Goal: Information Seeking & Learning: Learn about a topic

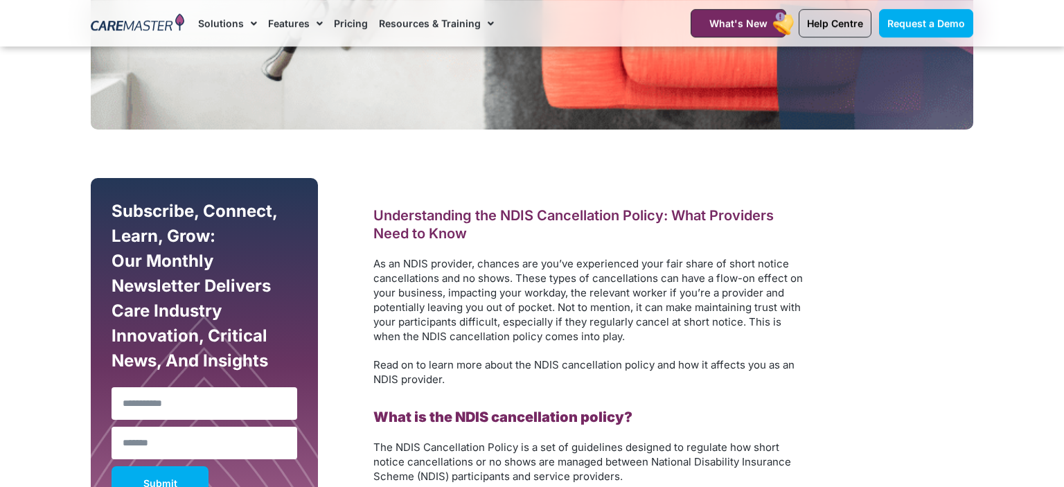
scroll to position [783, 0]
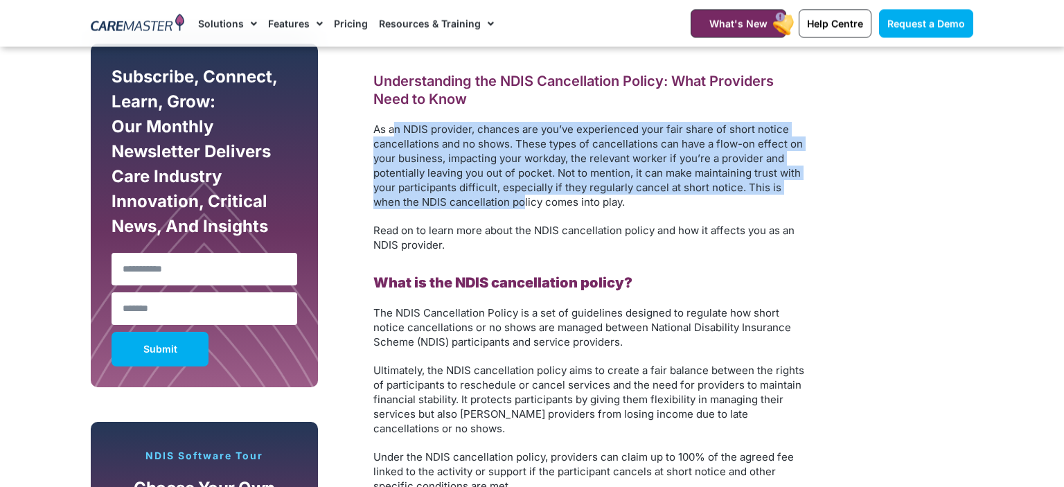
drag, startPoint x: 395, startPoint y: 125, endPoint x: 495, endPoint y: 198, distance: 123.1
click at [495, 198] on span "As an NDIS provider, chances are you’ve experienced your fair share of short no…" at bounding box center [589, 166] width 430 height 86
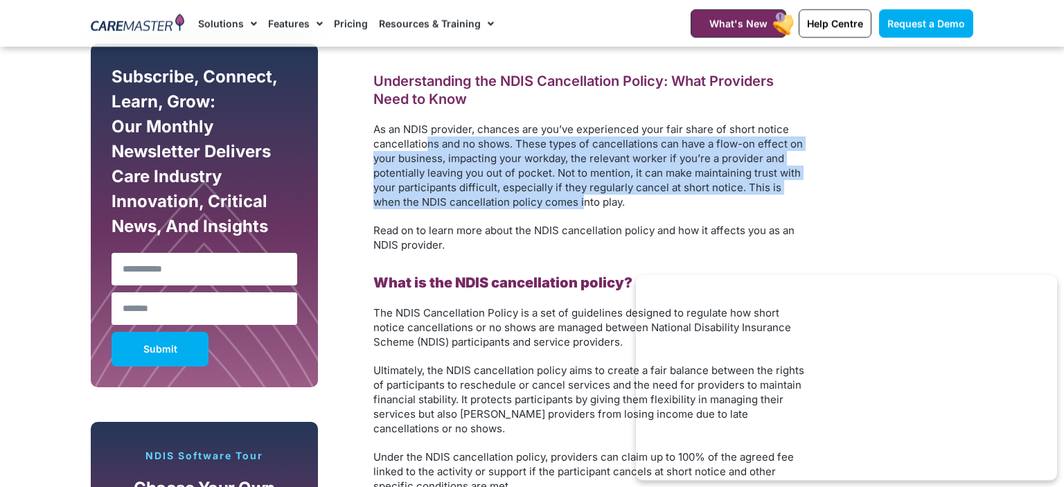
drag, startPoint x: 552, startPoint y: 202, endPoint x: 421, endPoint y: 135, distance: 147.2
click at [421, 135] on span "As an NDIS provider, chances are you’ve experienced your fair share of short no…" at bounding box center [589, 166] width 430 height 86
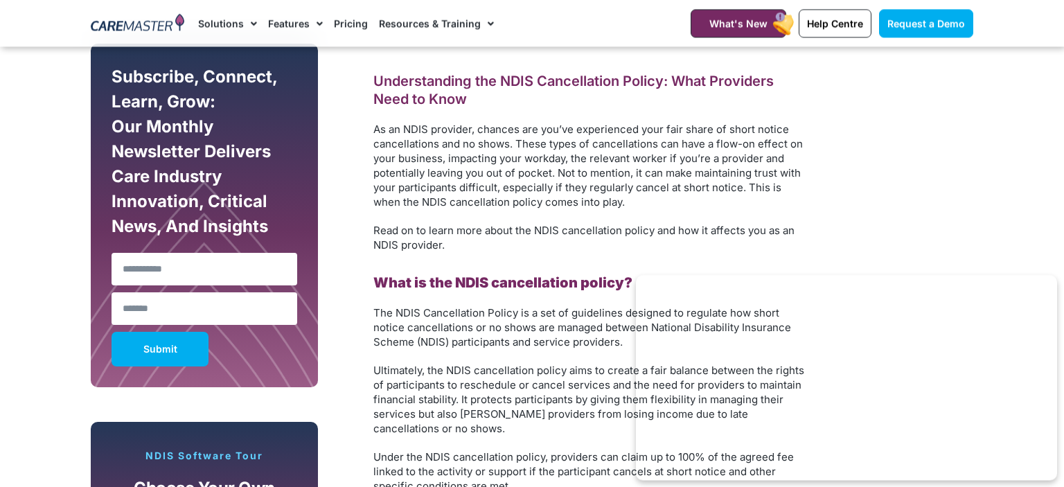
click at [421, 135] on span "As an NDIS provider, chances are you’ve experienced your fair share of short no…" at bounding box center [589, 166] width 430 height 86
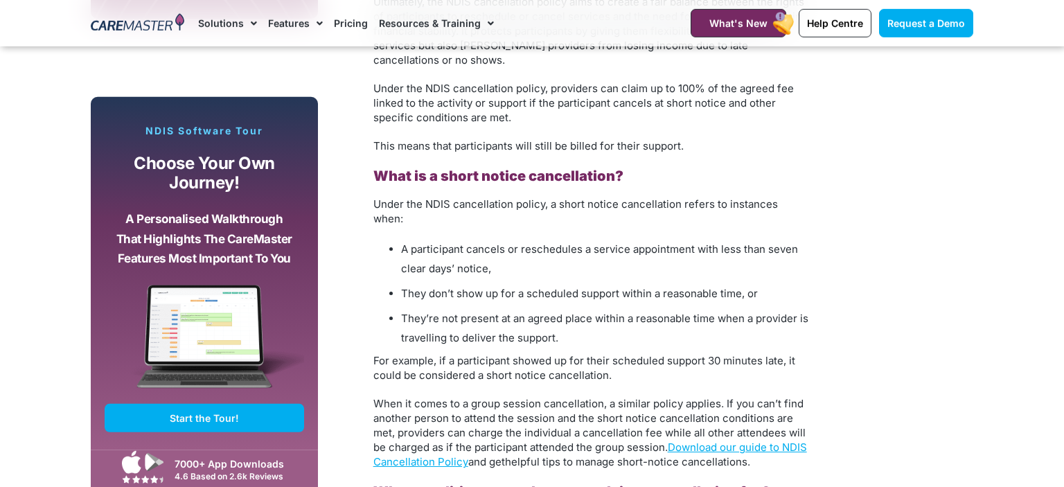
scroll to position [1220, 0]
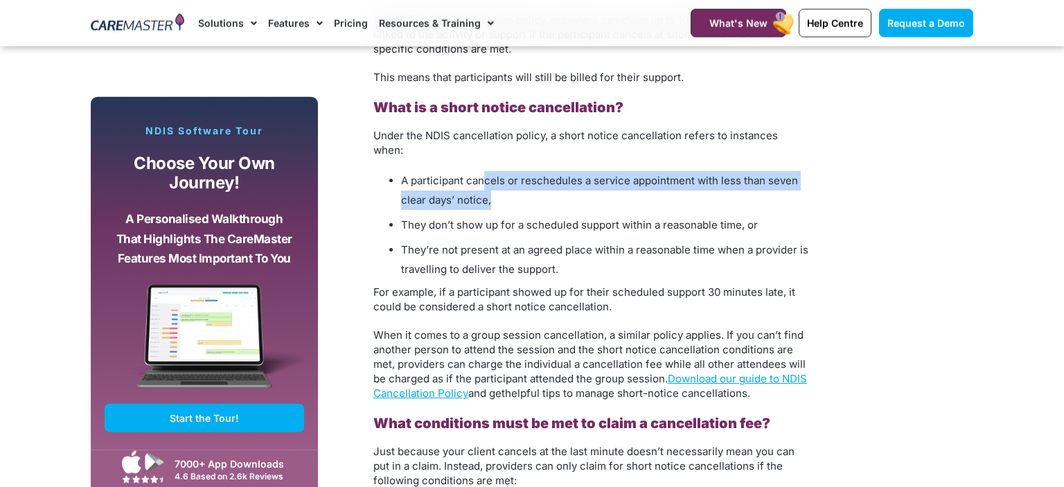
drag, startPoint x: 532, startPoint y: 183, endPoint x: 483, endPoint y: 152, distance: 57.3
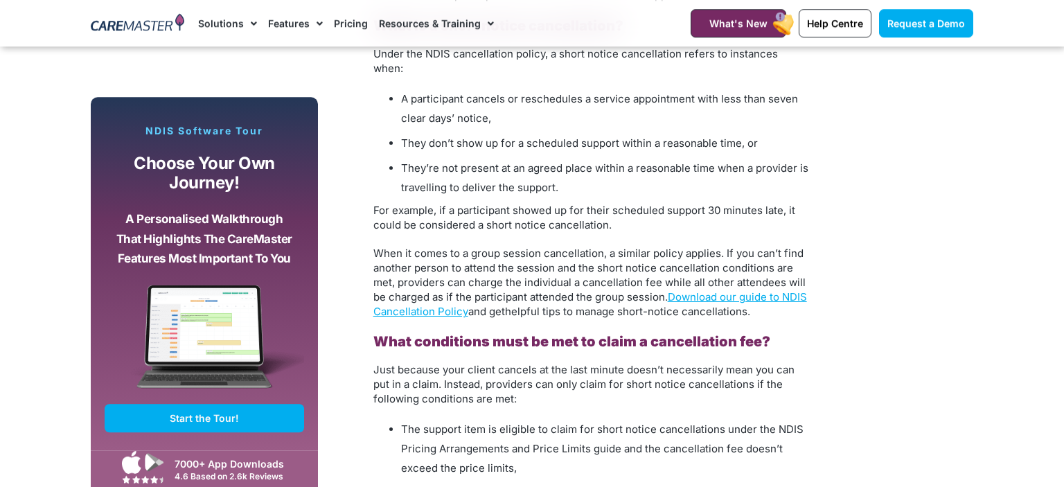
scroll to position [1303, 0]
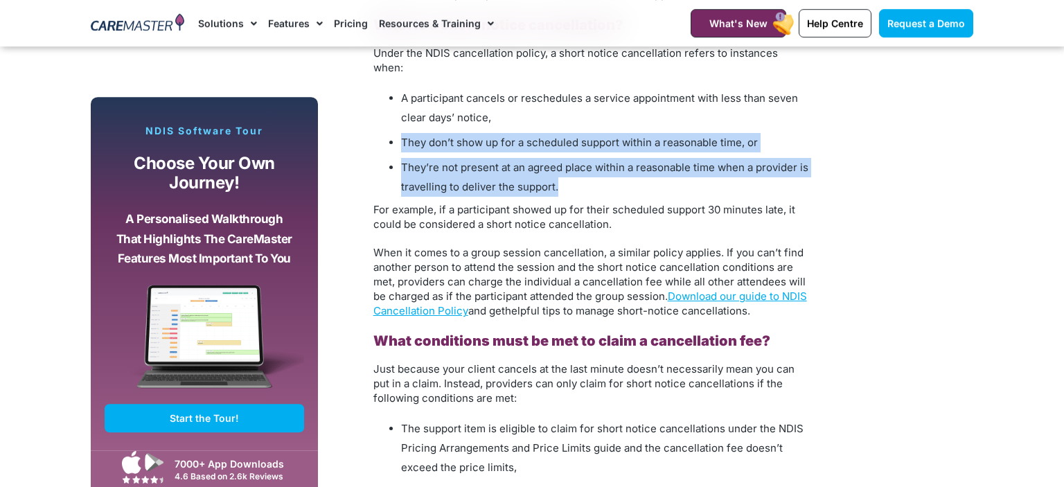
drag, startPoint x: 593, startPoint y: 180, endPoint x: 489, endPoint y: 105, distance: 128.5
click at [489, 105] on ul "A participant cancels or reschedules a service appointment with less than seven…" at bounding box center [592, 143] width 437 height 108
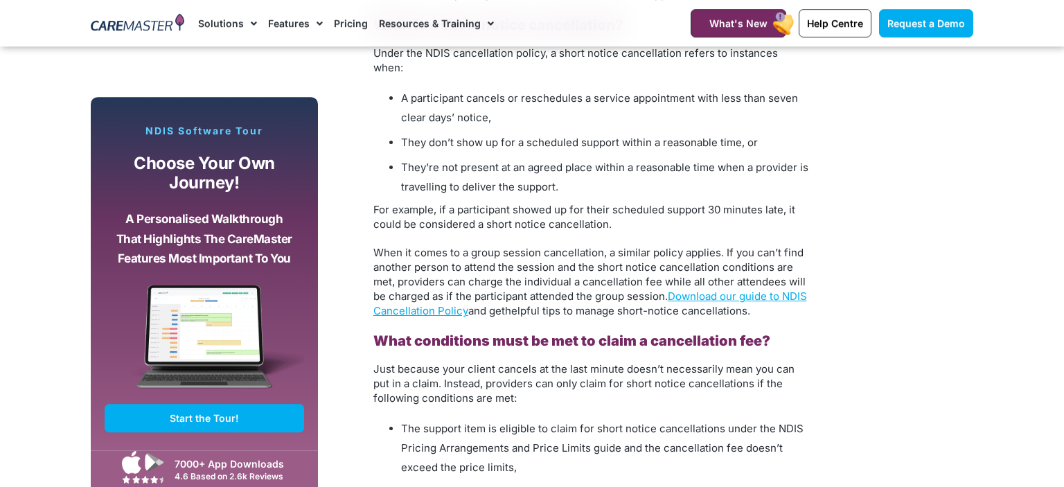
click at [489, 105] on span "A participant cancels or reschedules a service appointment with less than seven…" at bounding box center [599, 107] width 397 height 33
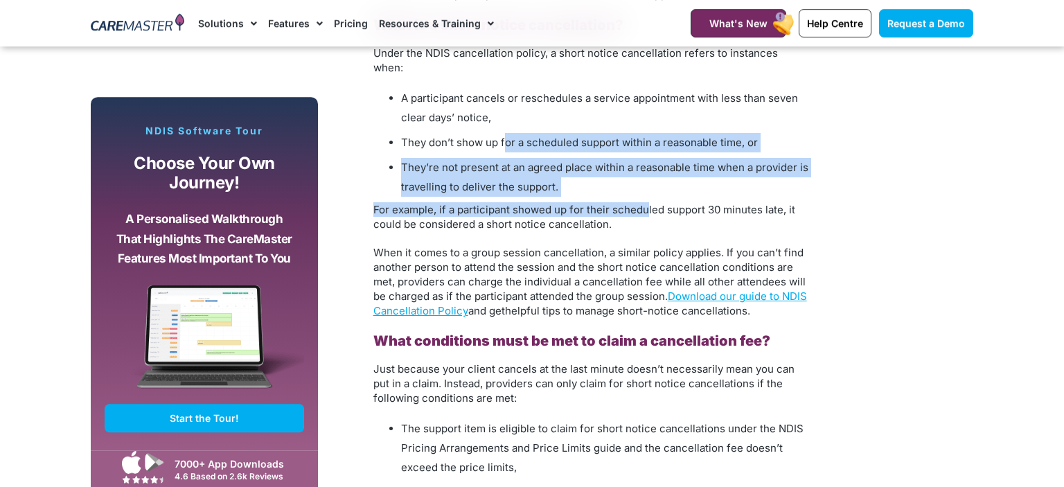
drag, startPoint x: 624, startPoint y: 179, endPoint x: 504, endPoint y: 131, distance: 129.7
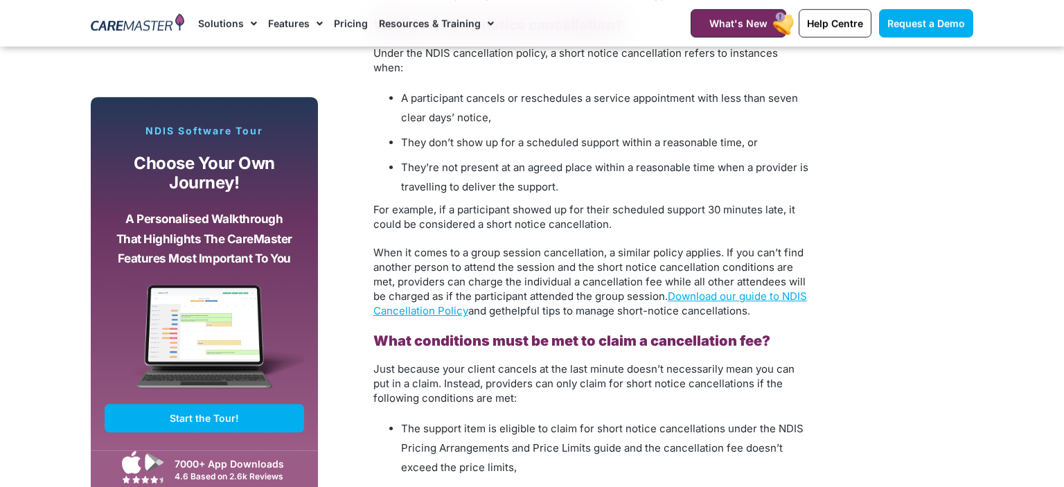
click at [504, 136] on span "They don’t show up for a scheduled support within a reasonable time, or" at bounding box center [579, 142] width 357 height 13
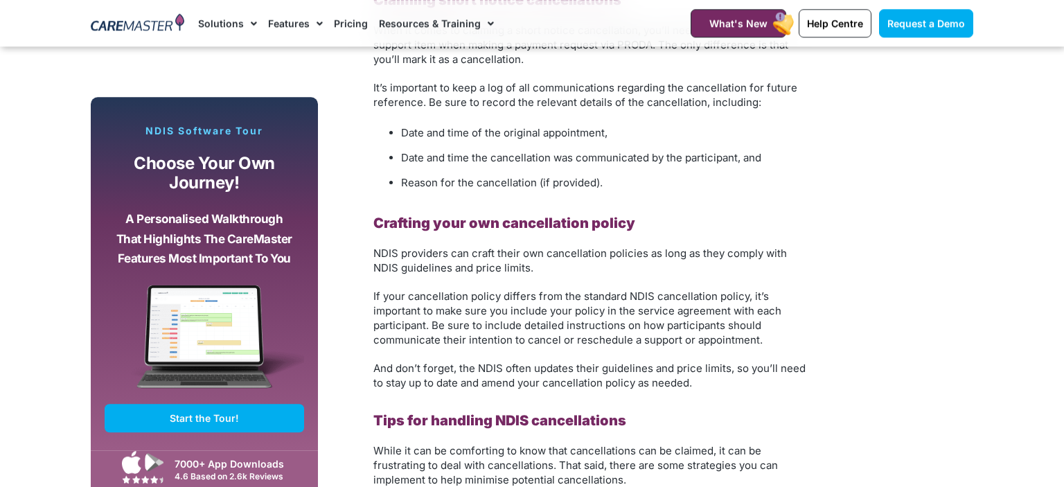
scroll to position [2019, 0]
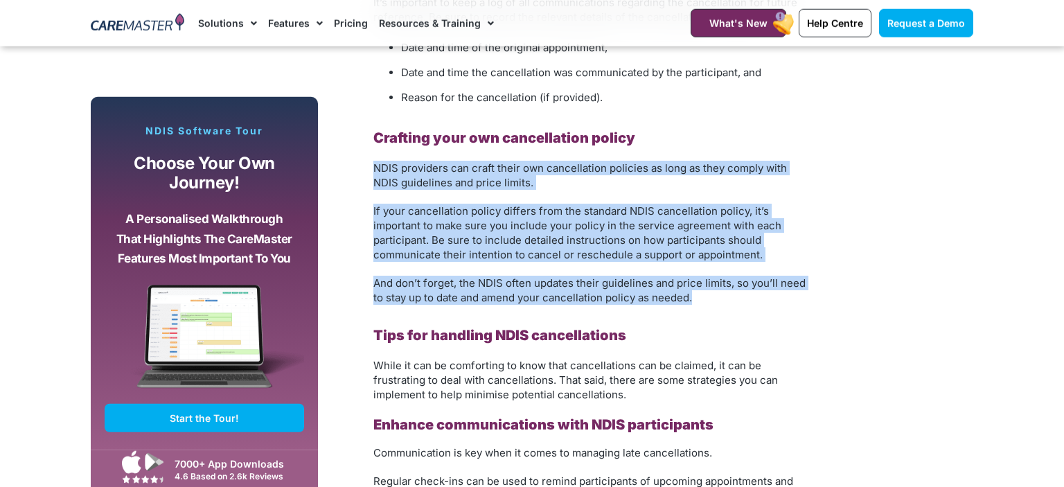
drag, startPoint x: 717, startPoint y: 289, endPoint x: 362, endPoint y: 146, distance: 383.4
click at [362, 146] on div "Understanding the NDIS Cancellation Policy: What Providers Need to Know As an N…" at bounding box center [574, 162] width 499 height 2724
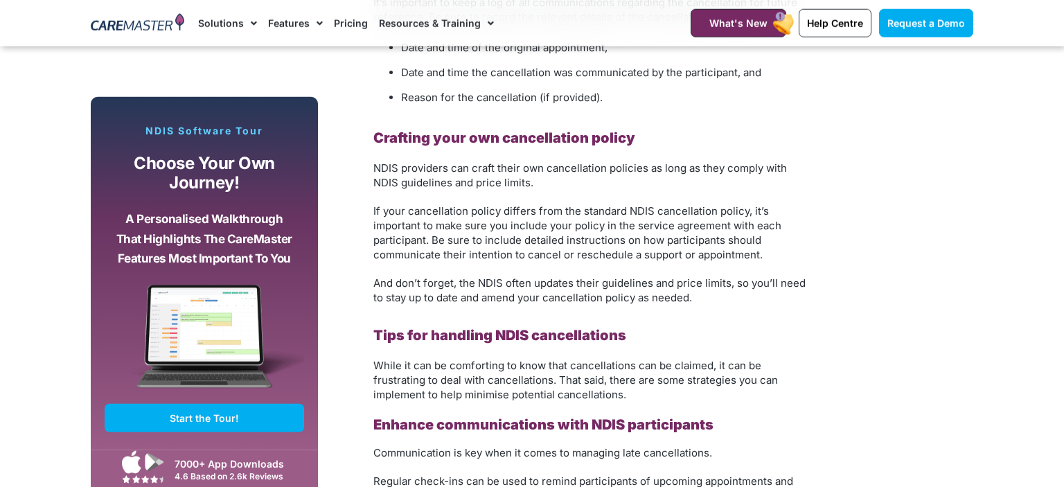
click at [362, 146] on div "Understanding the NDIS Cancellation Policy: What Providers Need to Know As an N…" at bounding box center [574, 162] width 499 height 2724
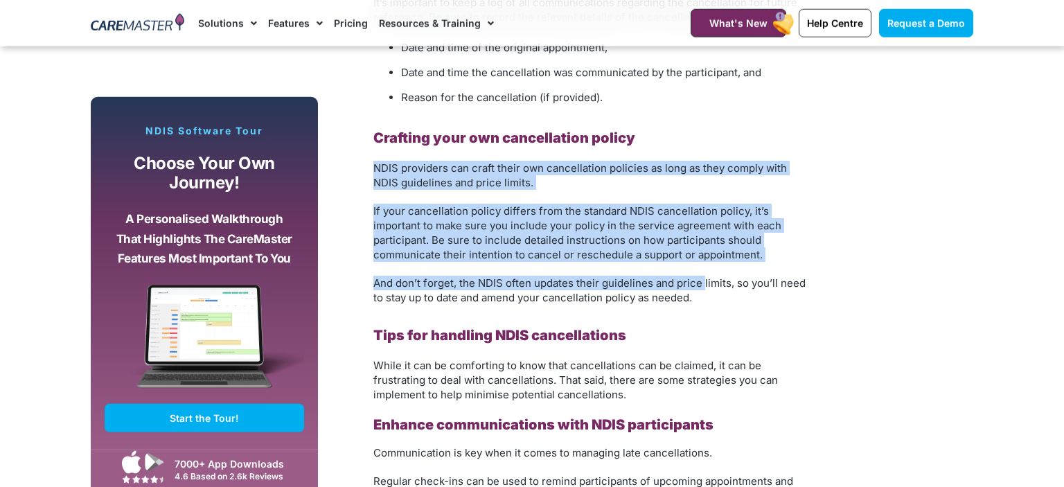
drag, startPoint x: 362, startPoint y: 146, endPoint x: 702, endPoint y: 274, distance: 363.6
click at [702, 274] on div "Understanding the NDIS Cancellation Policy: What Providers Need to Know As an N…" at bounding box center [574, 162] width 499 height 2724
click at [702, 277] on span "And don’t forget, the NDIS often updates their guidelines and price limits, so …" at bounding box center [590, 291] width 432 height 28
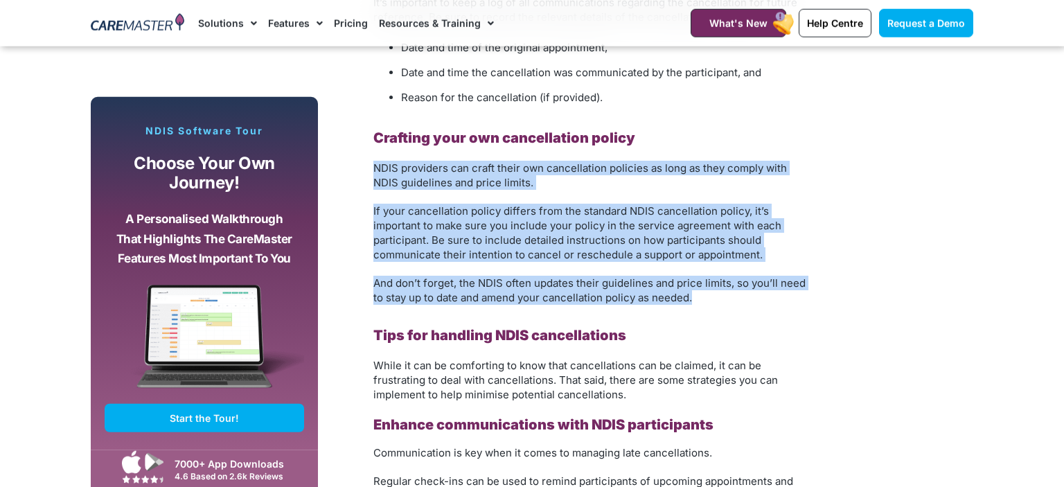
drag, startPoint x: 712, startPoint y: 297, endPoint x: 358, endPoint y: 147, distance: 385.1
click at [358, 147] on div "Understanding the NDIS Cancellation Policy: What Providers Need to Know As an N…" at bounding box center [574, 162] width 499 height 2724
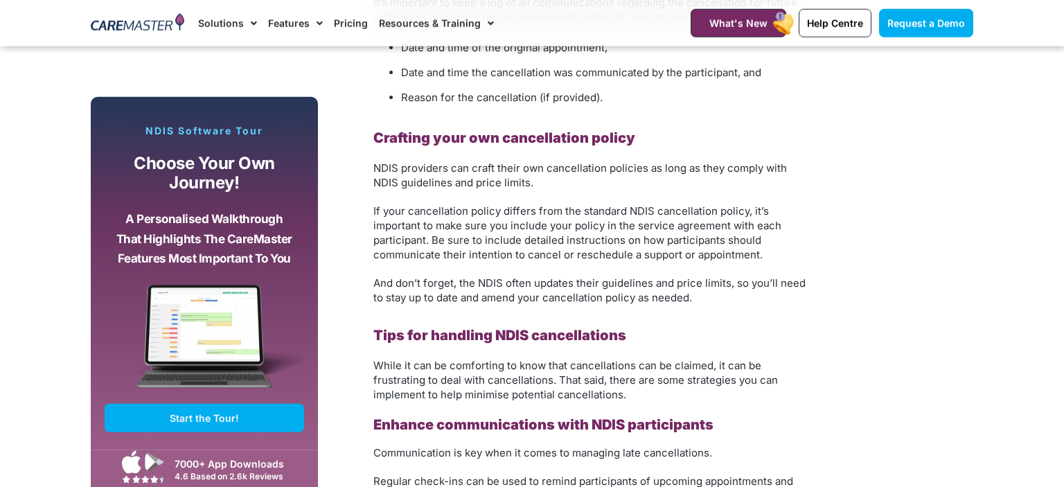
click at [358, 147] on div "Understanding the NDIS Cancellation Policy: What Providers Need to Know As an N…" at bounding box center [574, 162] width 499 height 2724
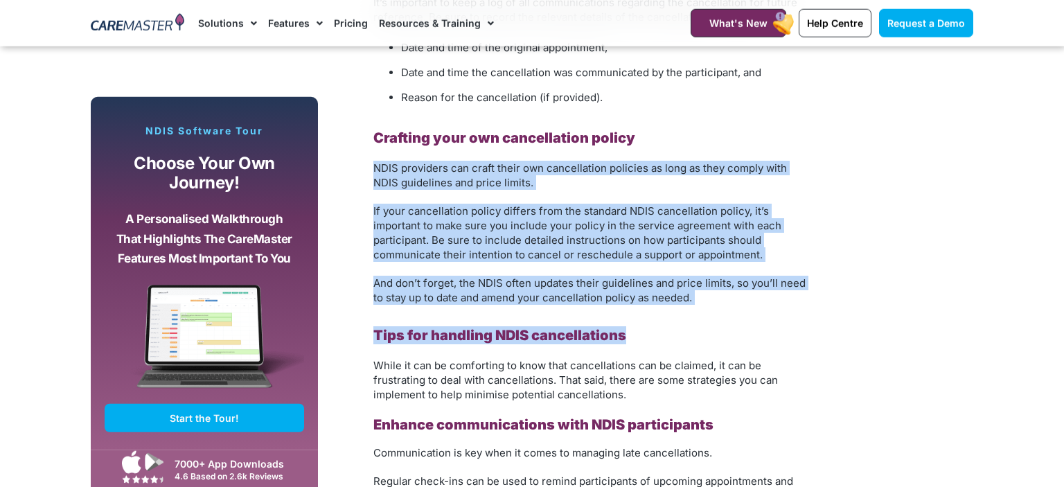
drag, startPoint x: 358, startPoint y: 147, endPoint x: 740, endPoint y: 315, distance: 417.7
click at [740, 315] on div "Understanding the NDIS Cancellation Policy: What Providers Need to Know As an N…" at bounding box center [574, 162] width 499 height 2724
click at [740, 326] on h2 "Tips for handling NDIS cancellations" at bounding box center [592, 335] width 437 height 18
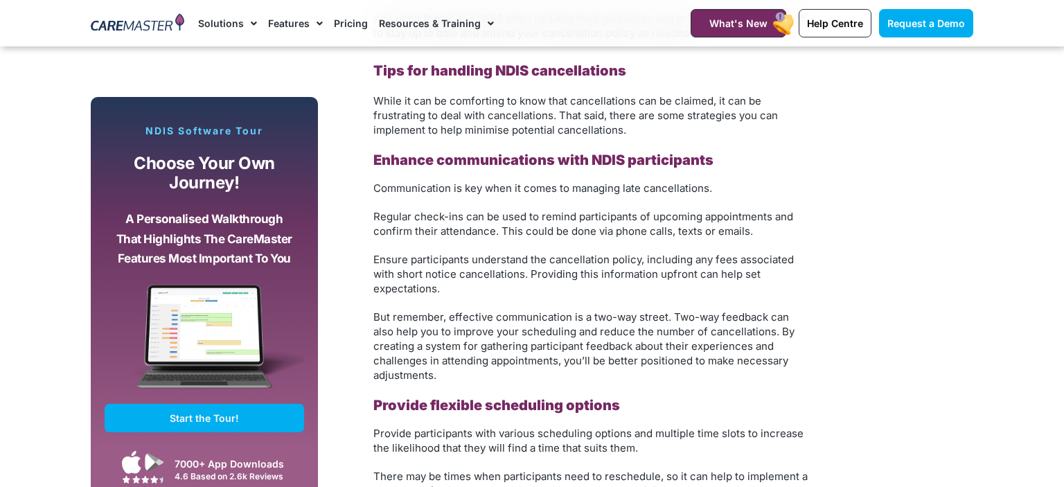
scroll to position [2284, 0]
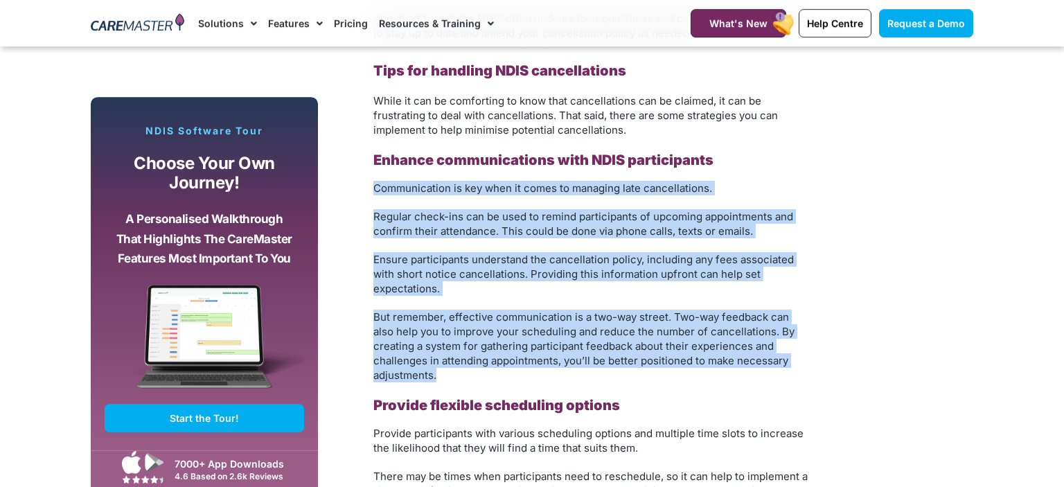
drag, startPoint x: 426, startPoint y: 281, endPoint x: 368, endPoint y: 170, distance: 125.2
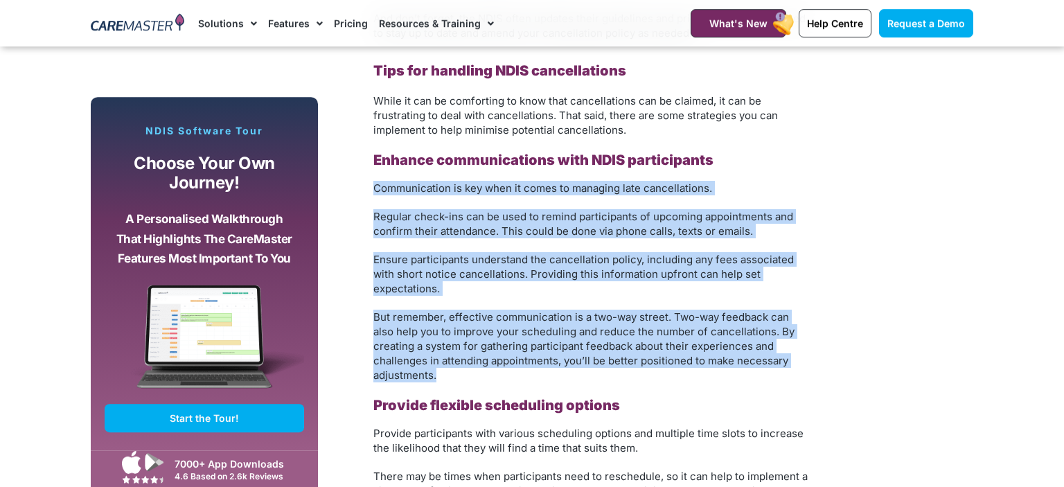
drag, startPoint x: 368, startPoint y: 170, endPoint x: 507, endPoint y: 365, distance: 240.0
click at [507, 365] on p "But remember, effective communication is a two-way street. Two-way feedback can…" at bounding box center [592, 346] width 437 height 73
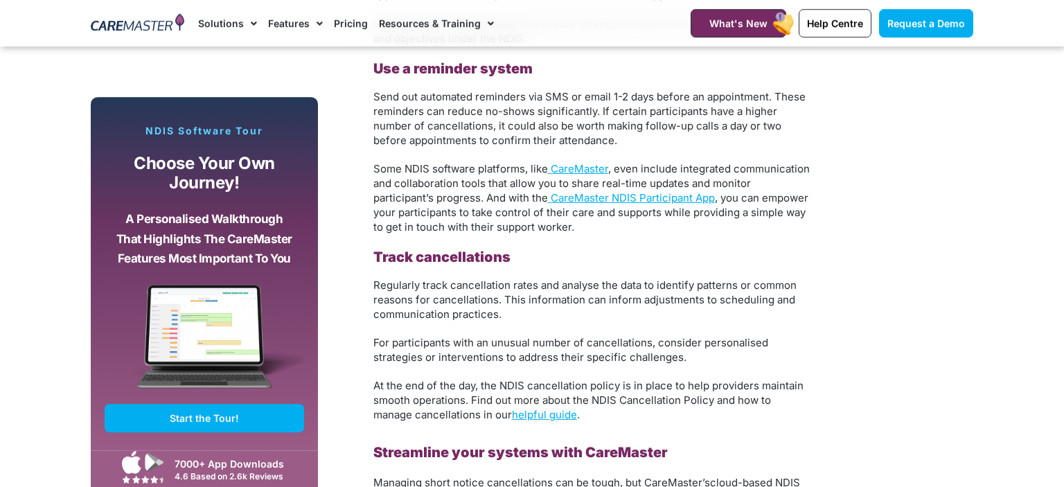
scroll to position [2924, 0]
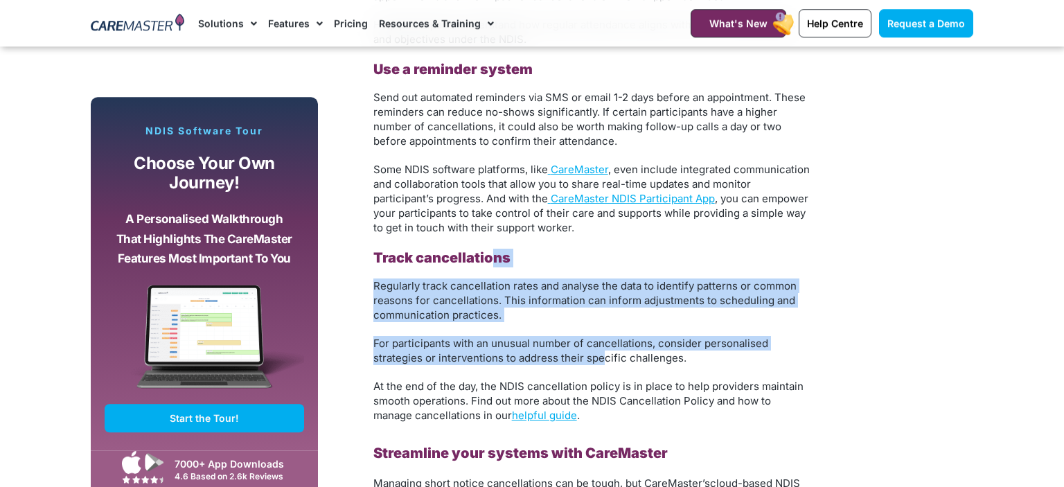
drag, startPoint x: 599, startPoint y: 341, endPoint x: 493, endPoint y: 245, distance: 143.8
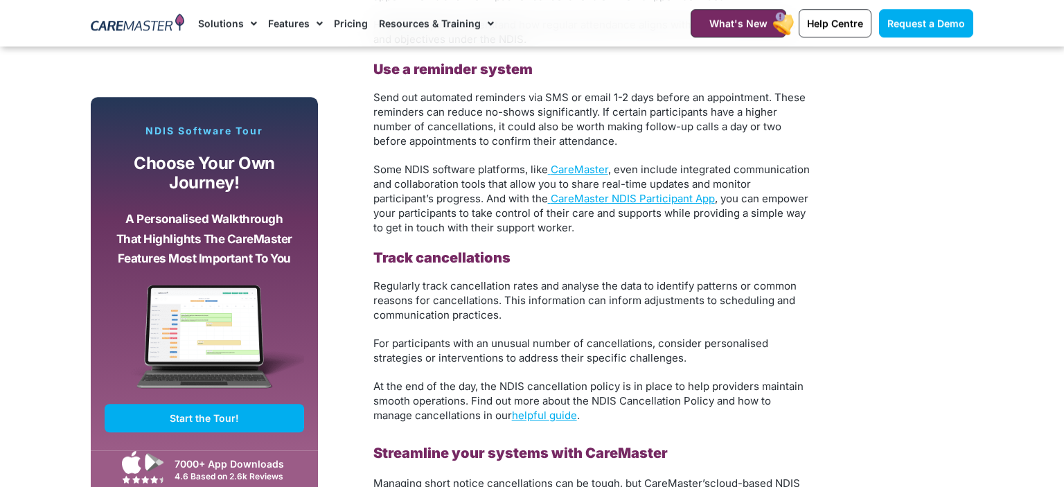
click at [493, 249] on b "Track cancellations" at bounding box center [442, 257] width 137 height 17
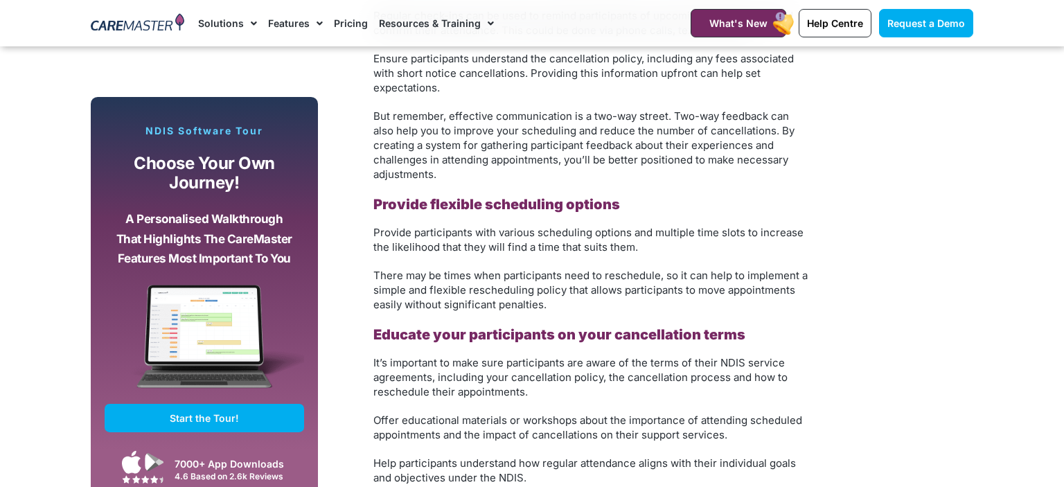
scroll to position [2483, 0]
